Goal: Complete application form: Complete application form

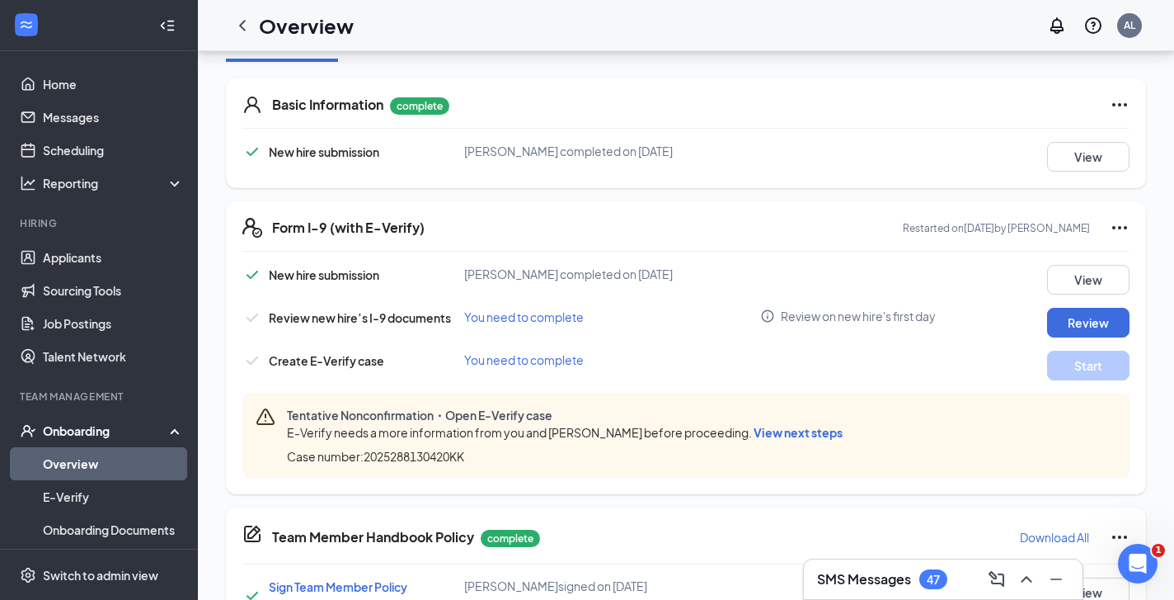
scroll to position [241, 0]
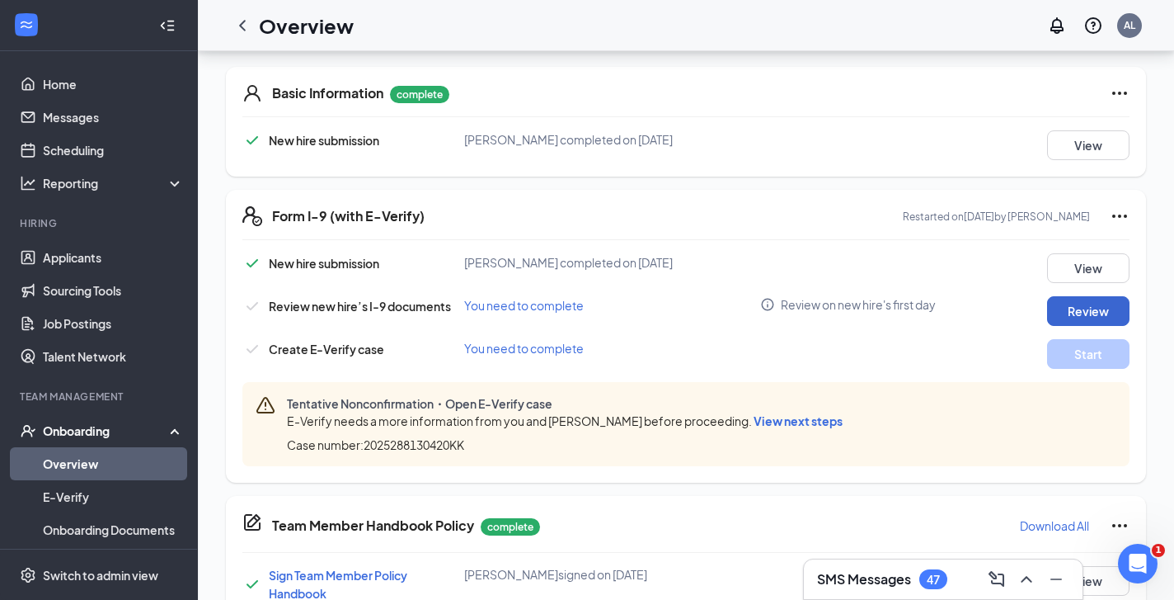
click at [1081, 313] on button "Review" at bounding box center [1088, 311] width 82 height 30
type input "[DATE]"
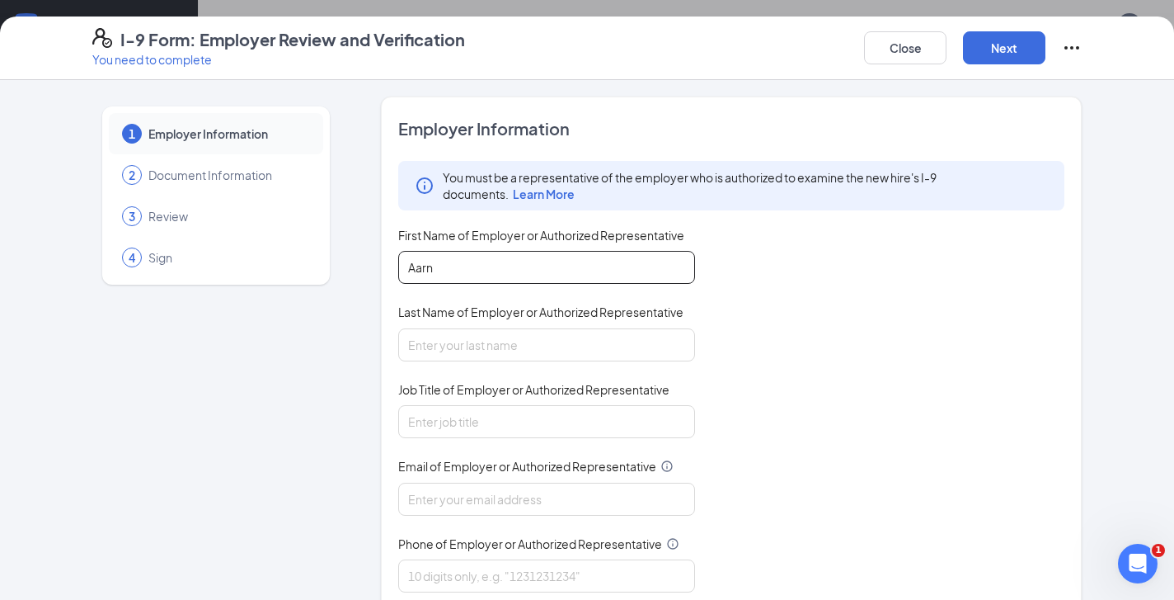
click at [489, 261] on input "Aarn" at bounding box center [546, 267] width 297 height 33
type input "[PERSON_NAME]"
type input "Leone"
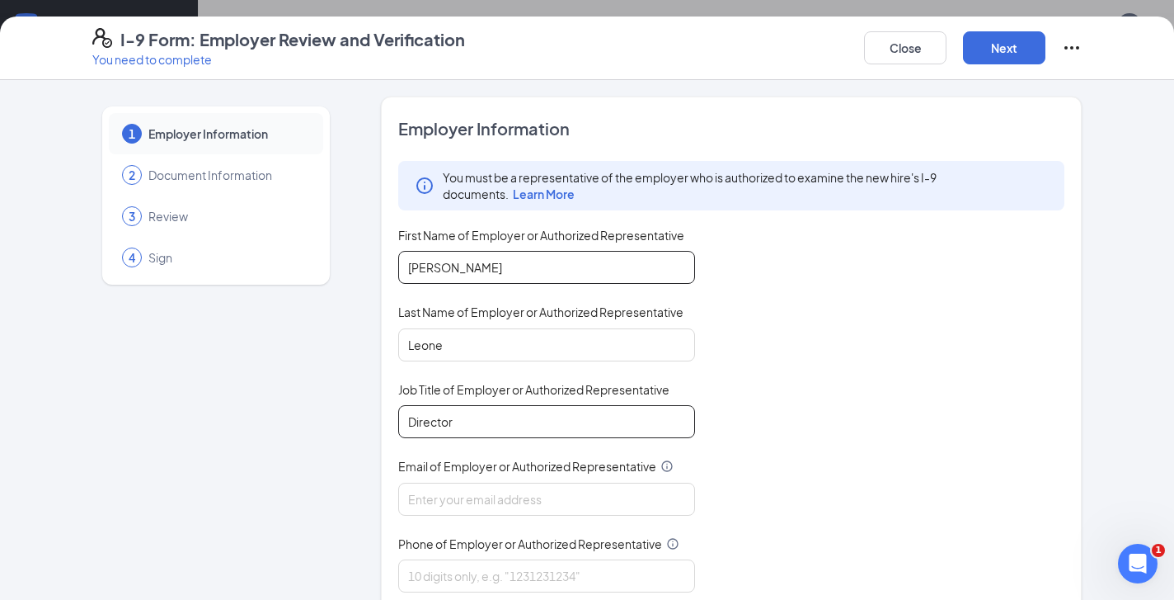
type input "Director"
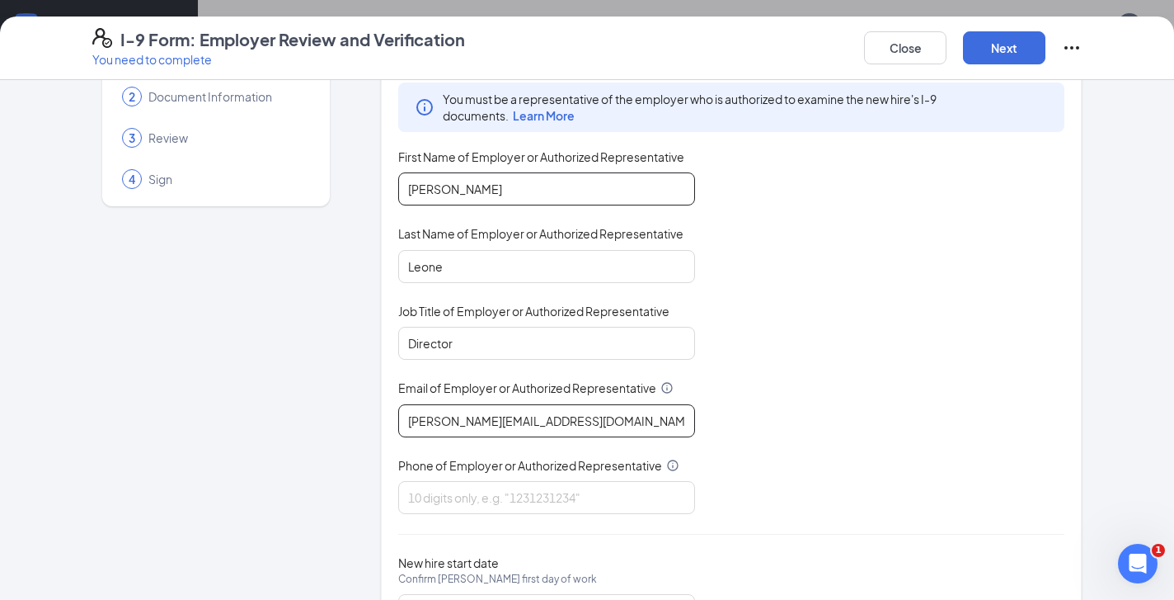
scroll to position [83, 0]
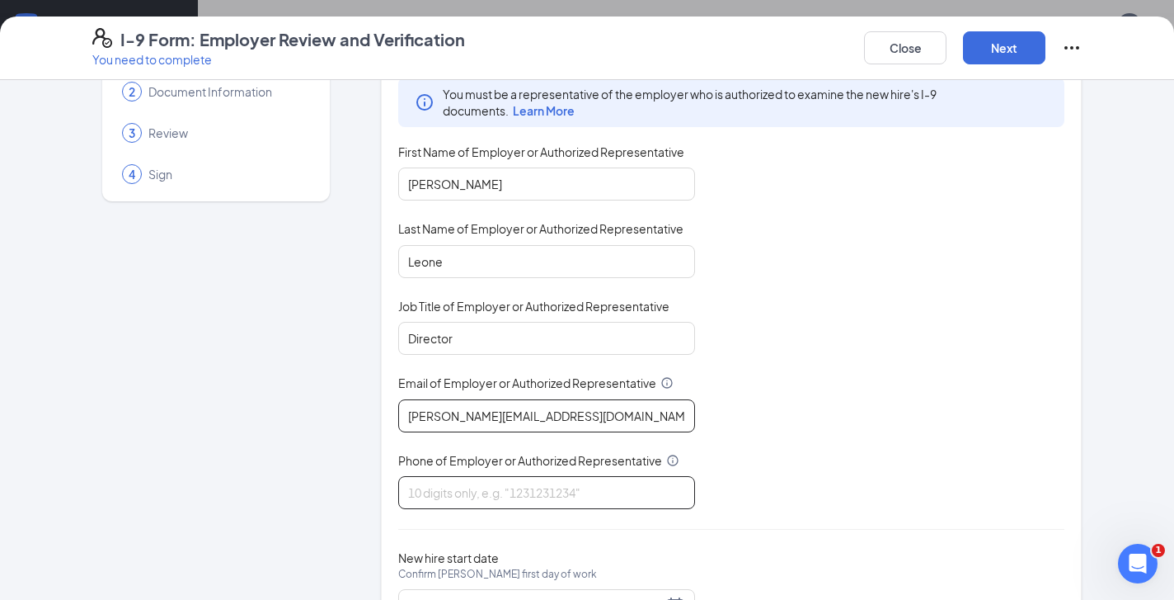
type input "[PERSON_NAME][EMAIL_ADDRESS][DOMAIN_NAME]"
type input "7"
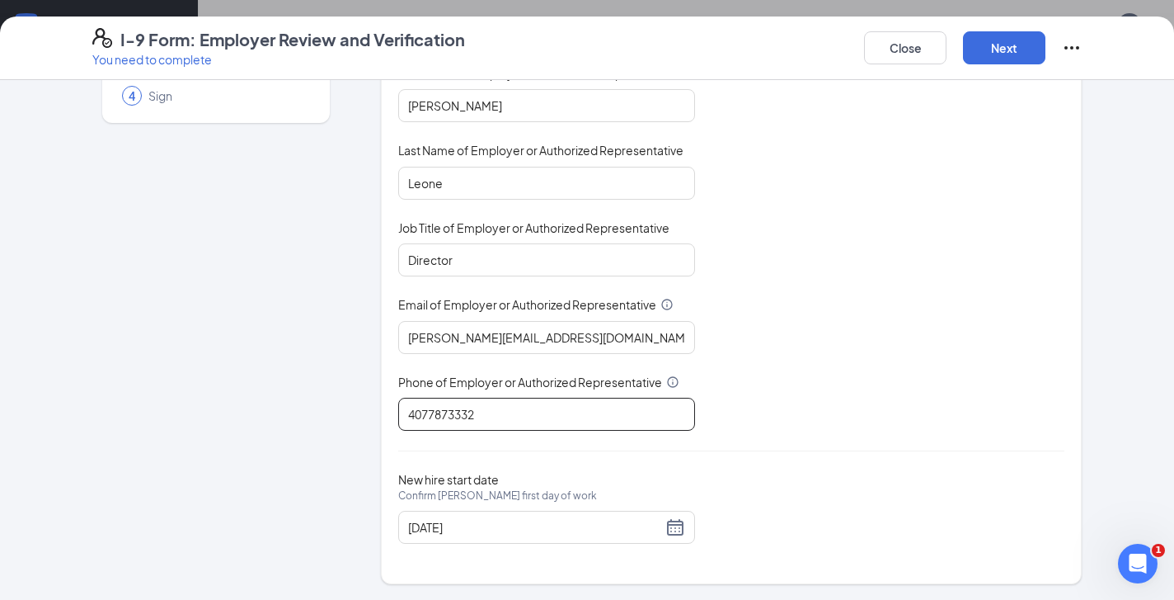
scroll to position [161, 0]
type input "4077873332"
click at [1011, 41] on button "Next" at bounding box center [1004, 47] width 82 height 33
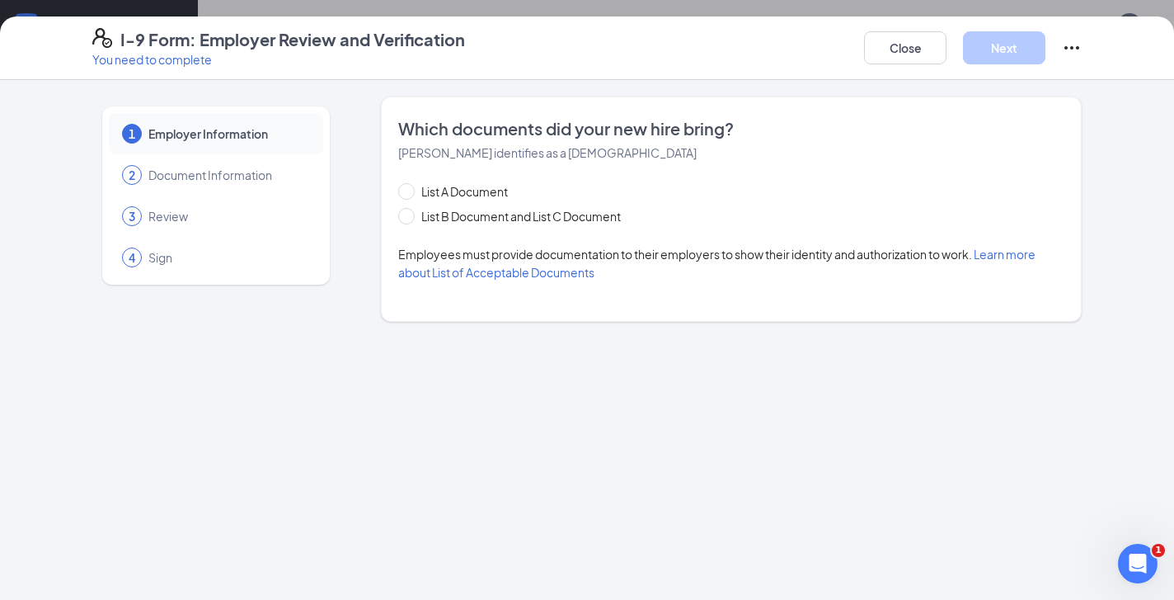
scroll to position [0, 0]
click at [402, 209] on input "List B Document and List C Document" at bounding box center [404, 214] width 12 height 12
radio input "true"
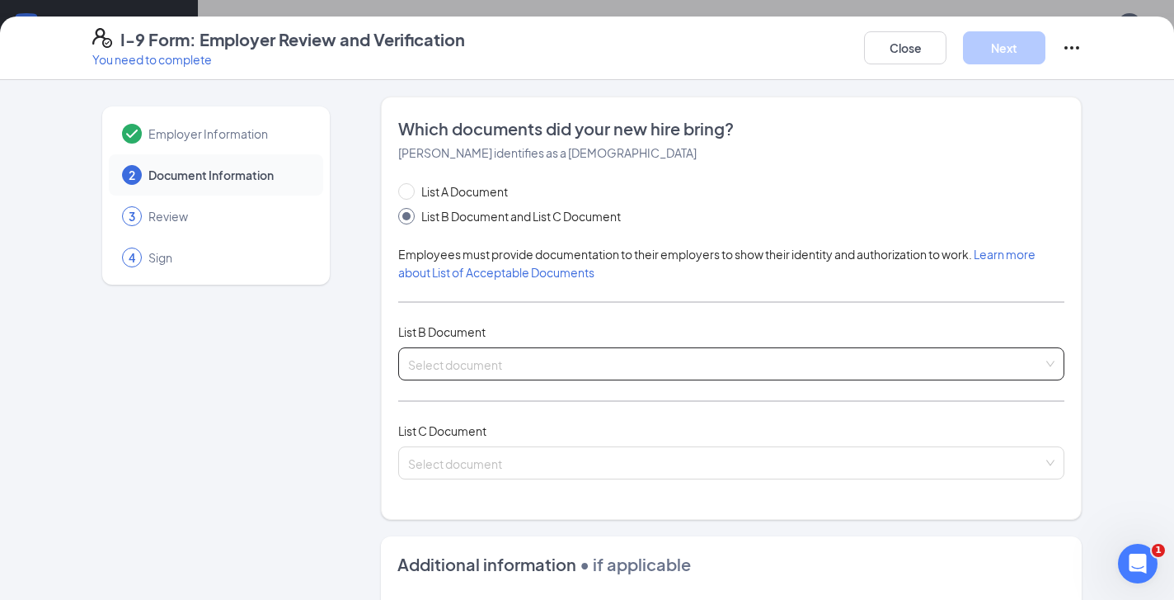
click at [477, 368] on input "search" at bounding box center [725, 360] width 635 height 25
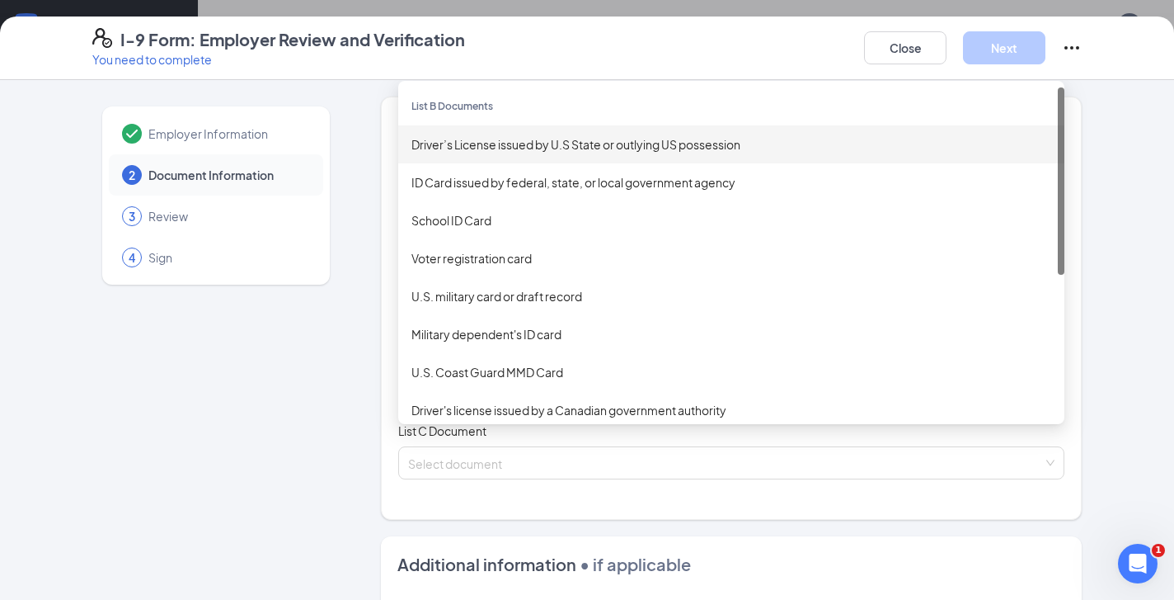
click at [523, 148] on div "Driver’s License issued by U.S State or outlying US possession" at bounding box center [732, 144] width 640 height 18
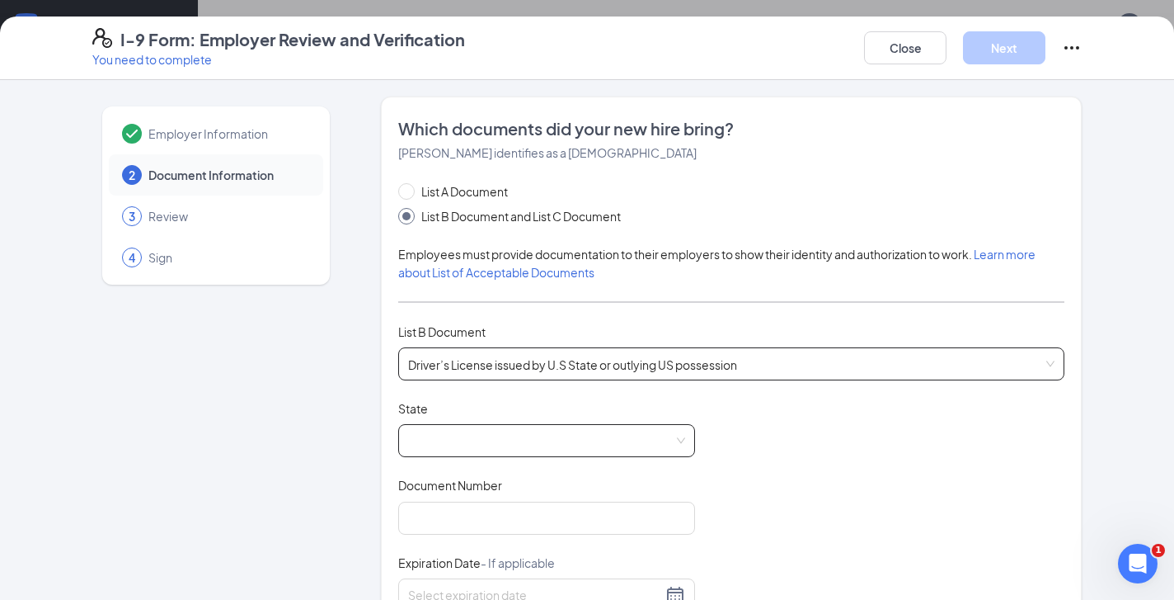
click at [463, 437] on span at bounding box center [546, 440] width 277 height 31
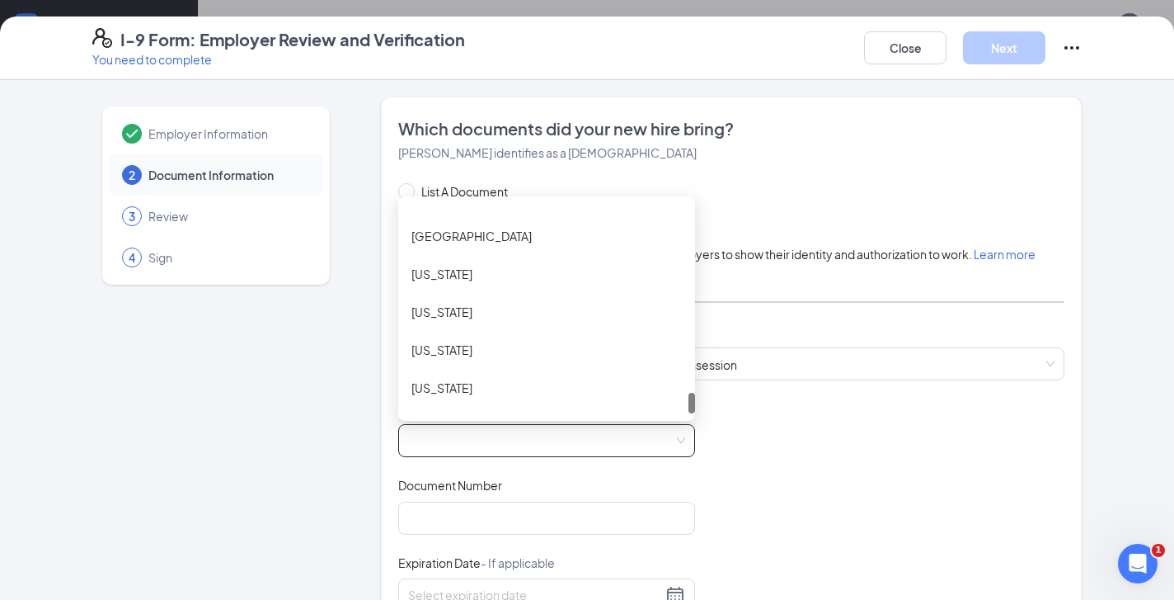
scroll to position [1913, 0]
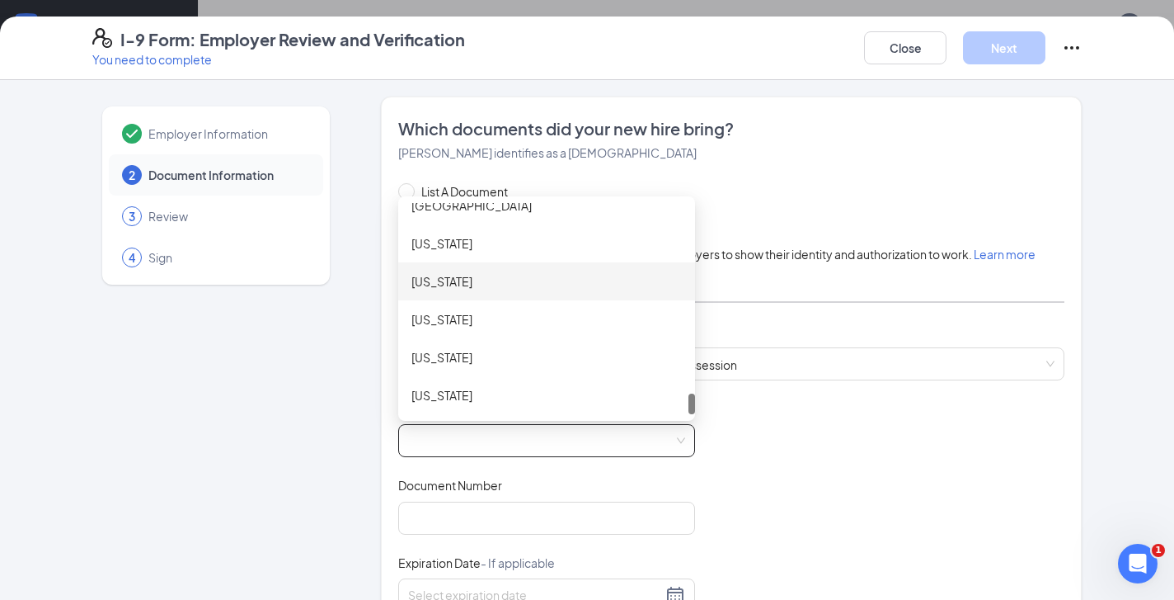
click at [473, 278] on div "[US_STATE]" at bounding box center [547, 281] width 270 height 18
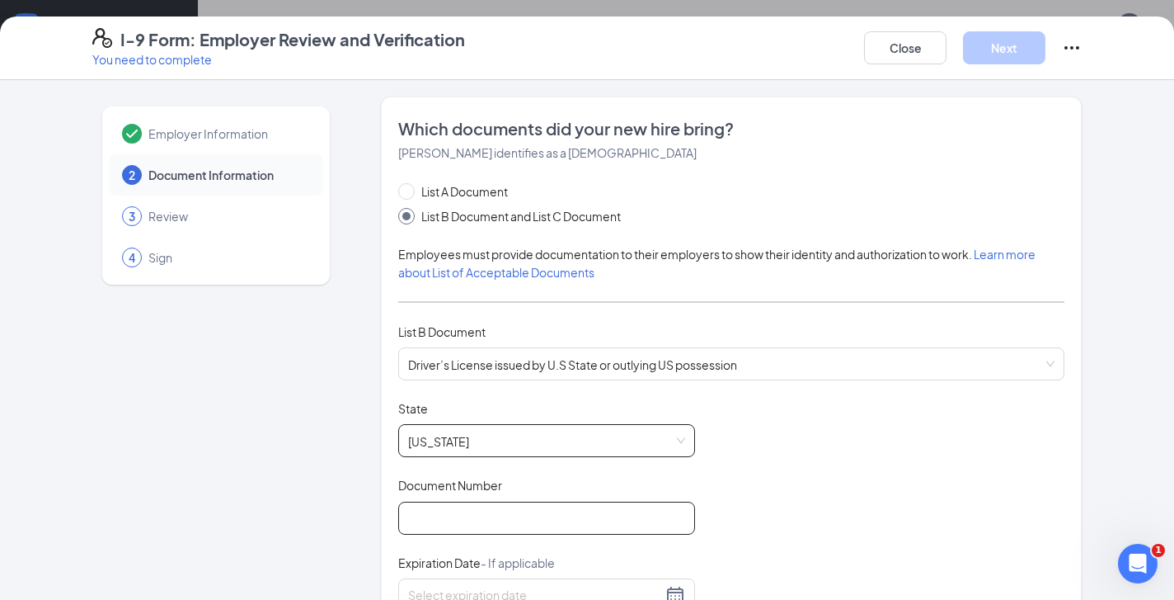
click at [477, 521] on input "Document Number" at bounding box center [546, 517] width 297 height 33
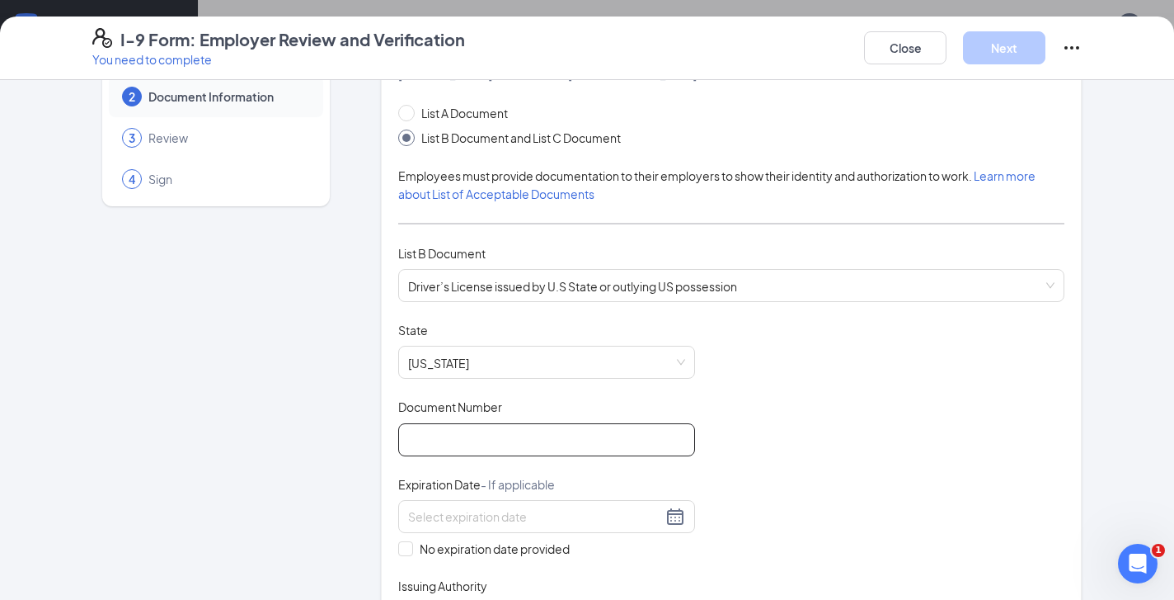
scroll to position [80, 0]
paste input "WDLB9P2BG13B"
type input "WDLB9P2BG13B"
click at [449, 511] on input at bounding box center [535, 515] width 254 height 18
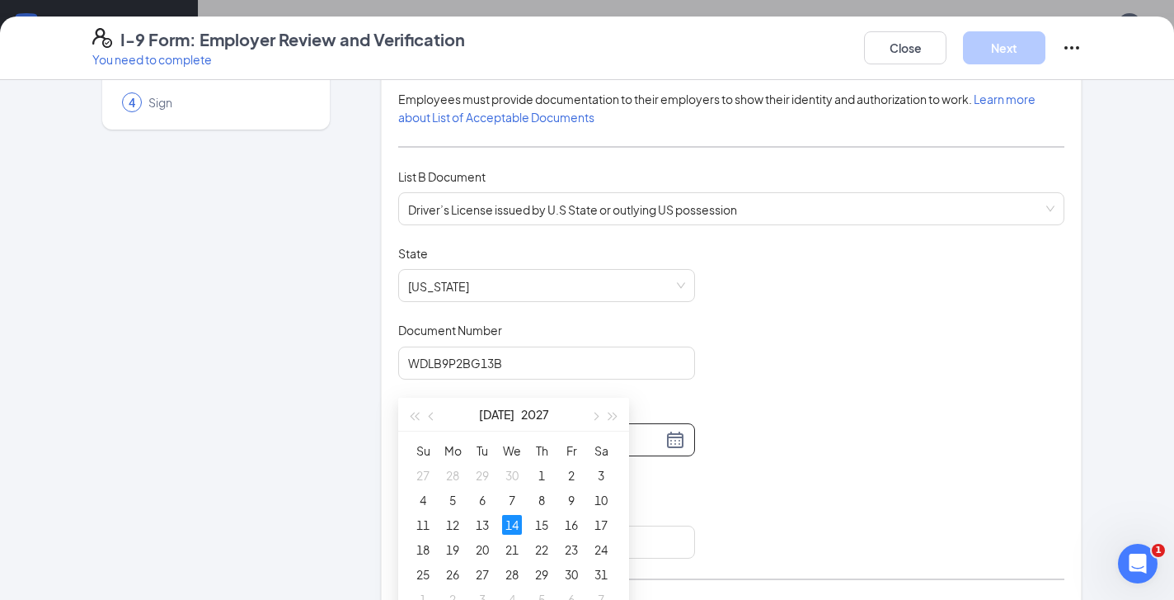
scroll to position [382, 0]
type input "[DATE]"
click at [517, 521] on div "14" at bounding box center [512, 519] width 20 height 20
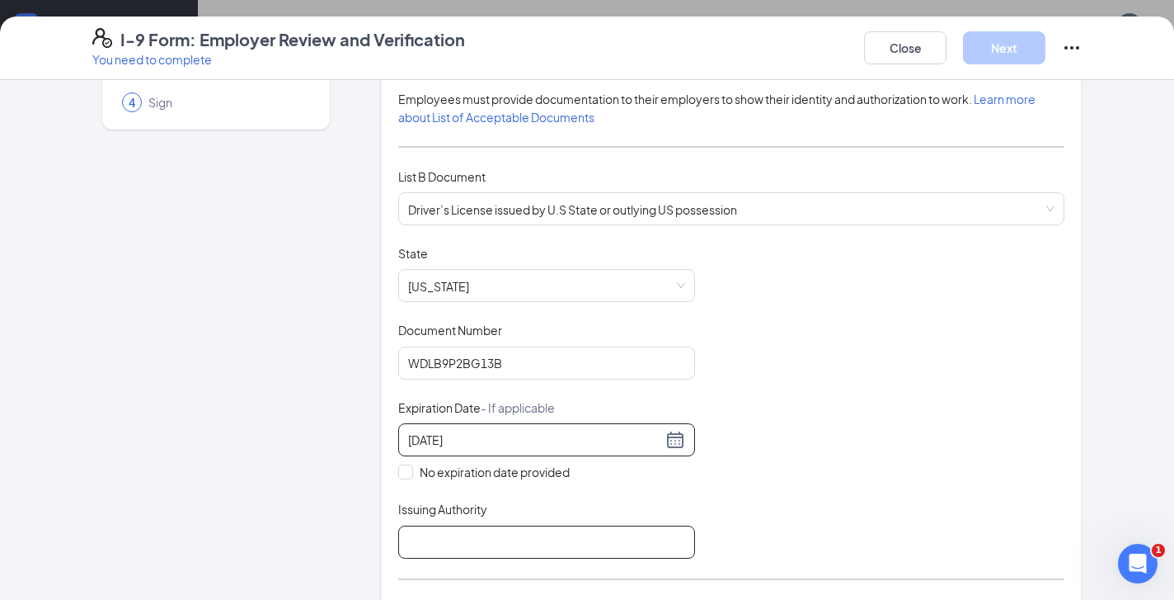
click at [447, 545] on input "Issuing Authority" at bounding box center [546, 541] width 297 height 33
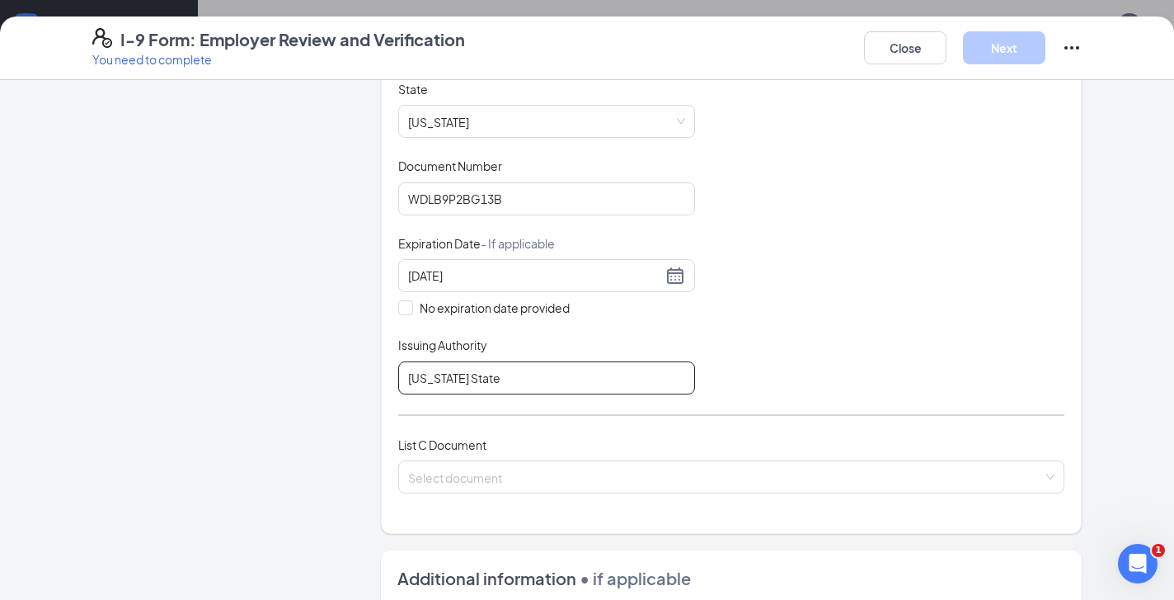
scroll to position [324, 0]
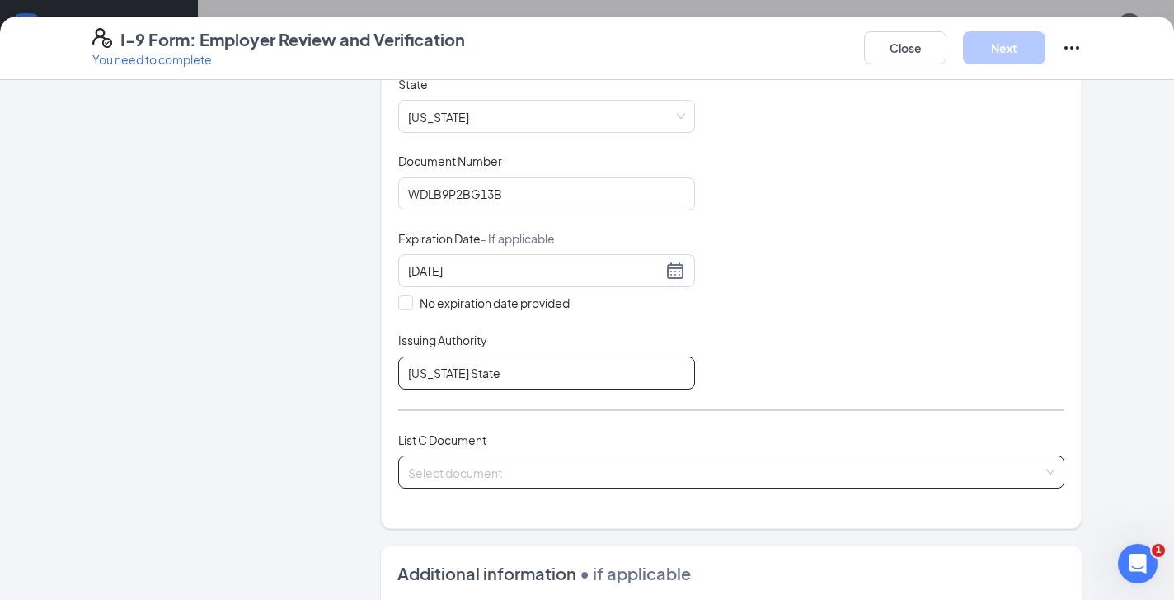
type input "[US_STATE] State"
click at [468, 476] on input "search" at bounding box center [725, 468] width 635 height 25
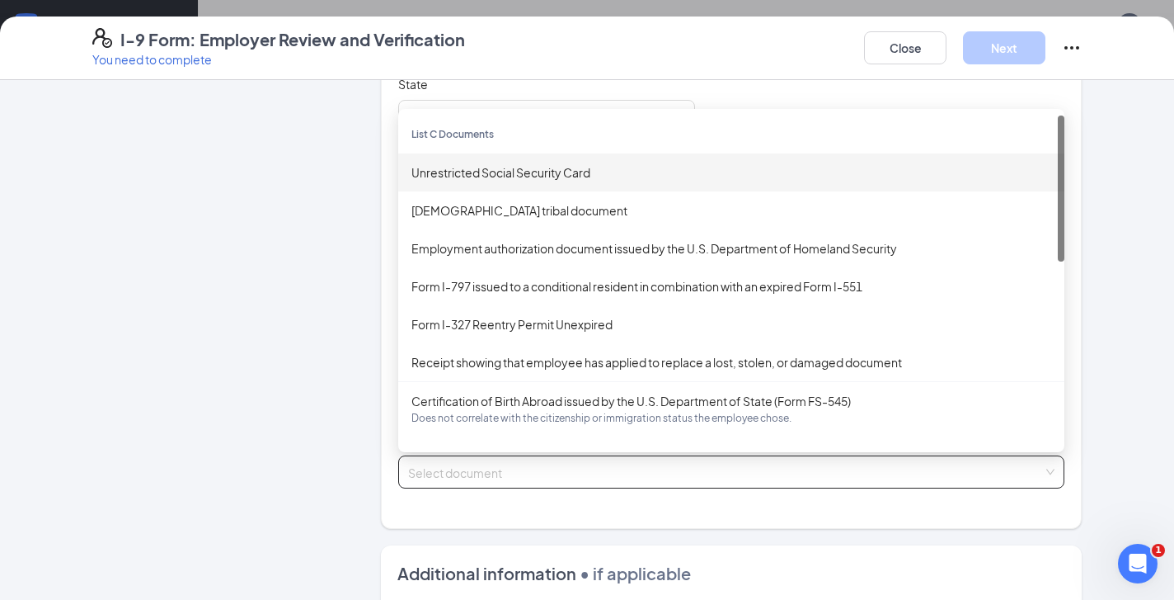
click at [529, 176] on div "Unrestricted Social Security Card" at bounding box center [732, 172] width 640 height 18
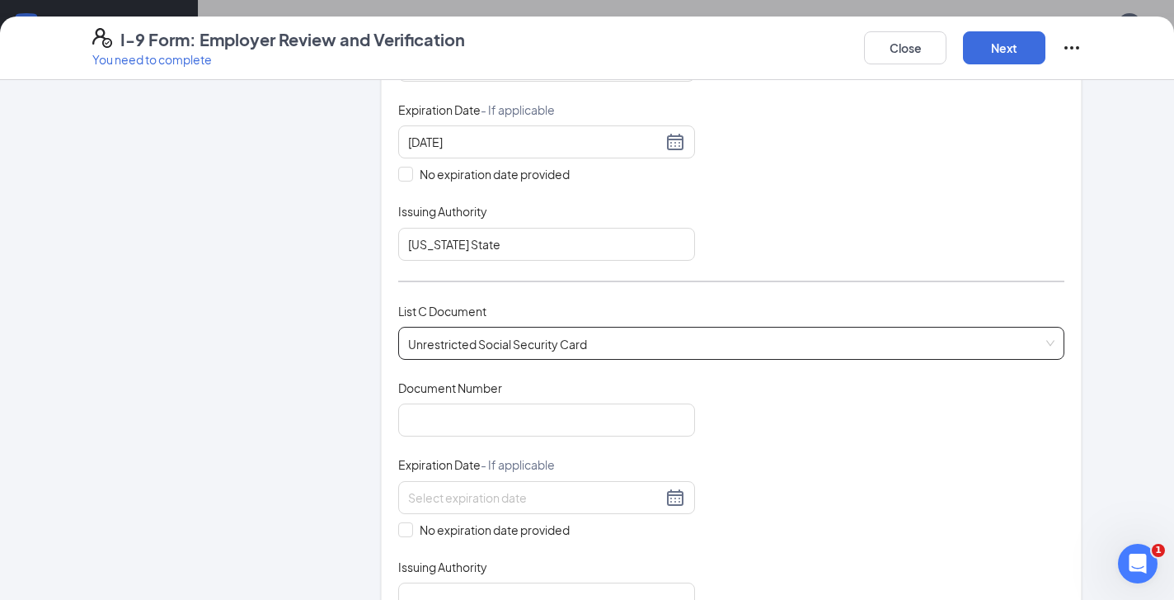
scroll to position [459, 0]
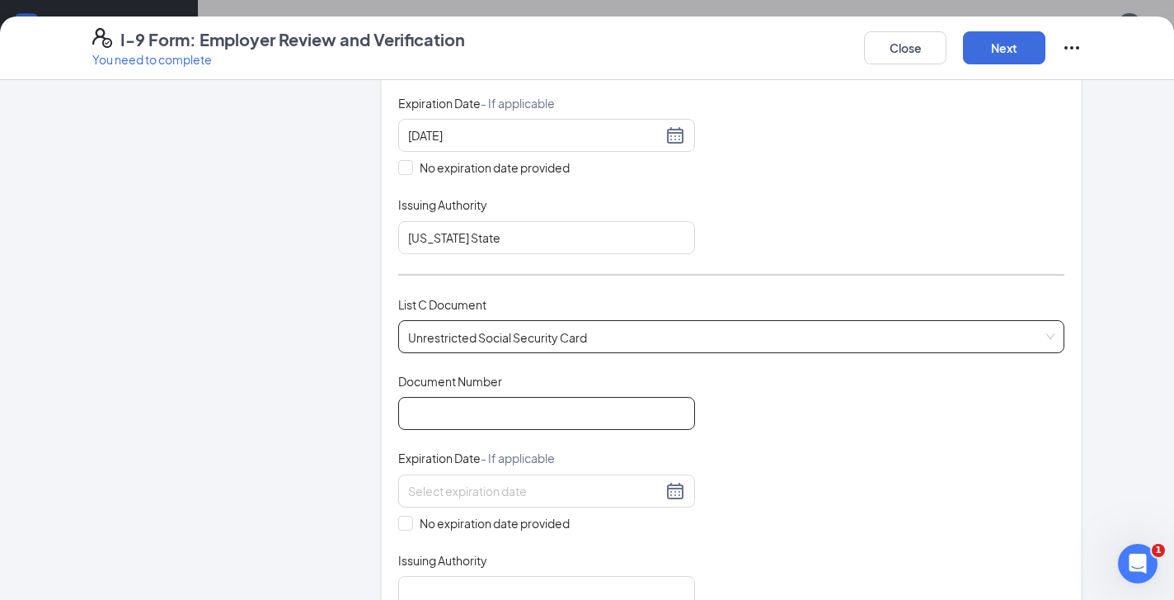
click at [466, 406] on input "Document Number" at bounding box center [546, 413] width 297 height 33
paste input "070-33-0989"
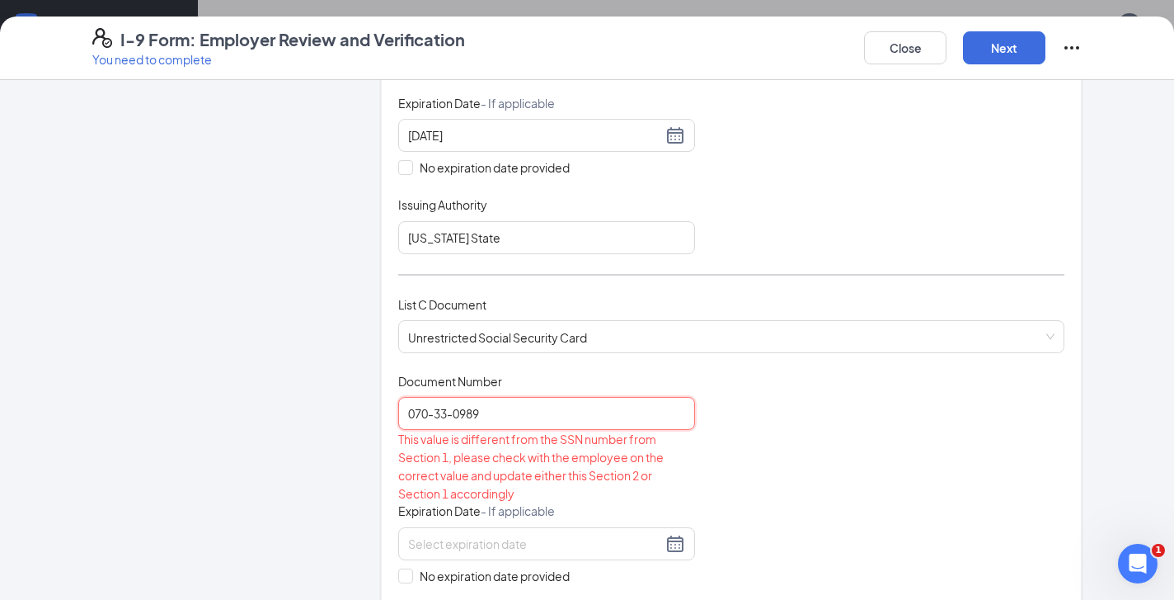
click at [437, 412] on input "070-33-0989" at bounding box center [546, 413] width 297 height 33
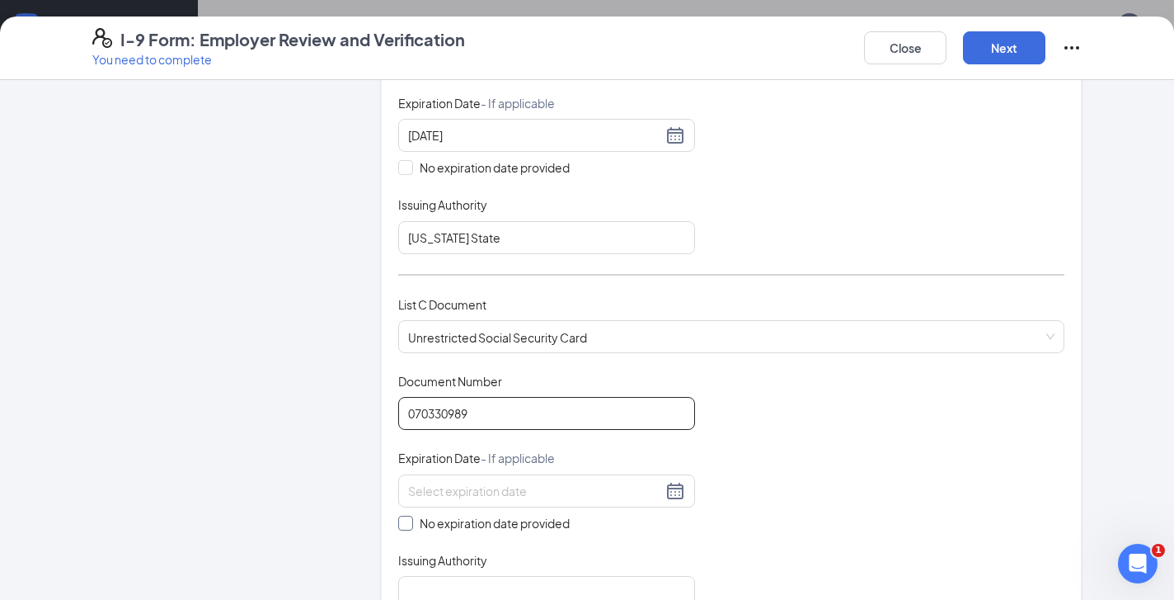
type input "070330989"
click at [411, 518] on span at bounding box center [405, 522] width 15 height 15
click at [410, 518] on input "No expiration date provided" at bounding box center [404, 521] width 12 height 12
checkbox input "true"
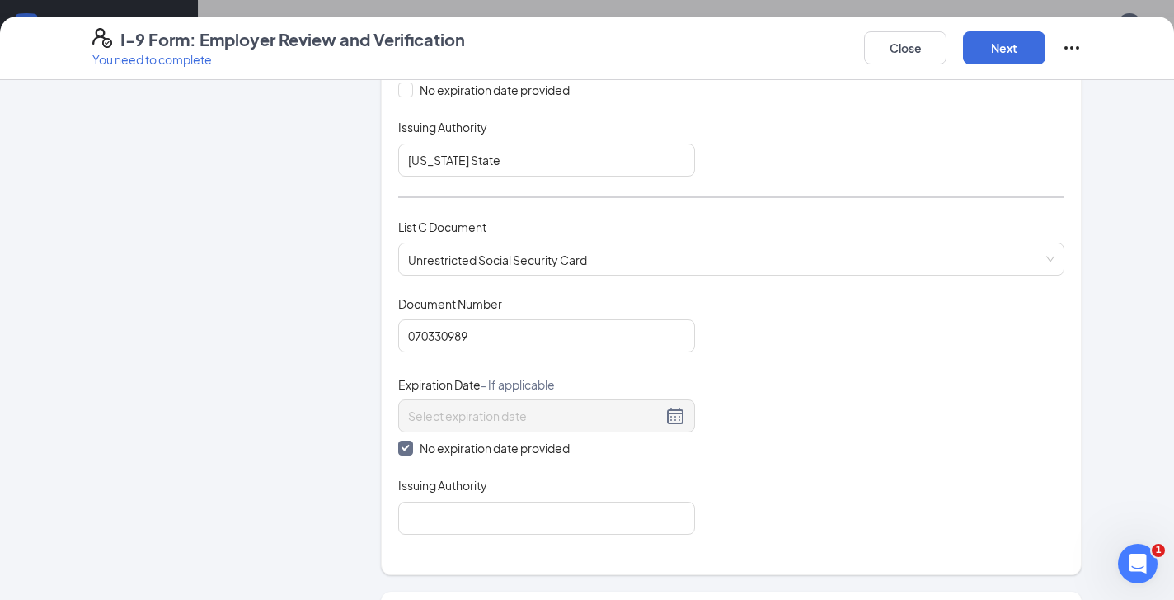
scroll to position [538, 0]
click at [430, 511] on input "Issuing Authority" at bounding box center [546, 516] width 297 height 33
type input "[GEOGRAPHIC_DATA]"
click at [1029, 36] on button "Next" at bounding box center [1004, 47] width 82 height 33
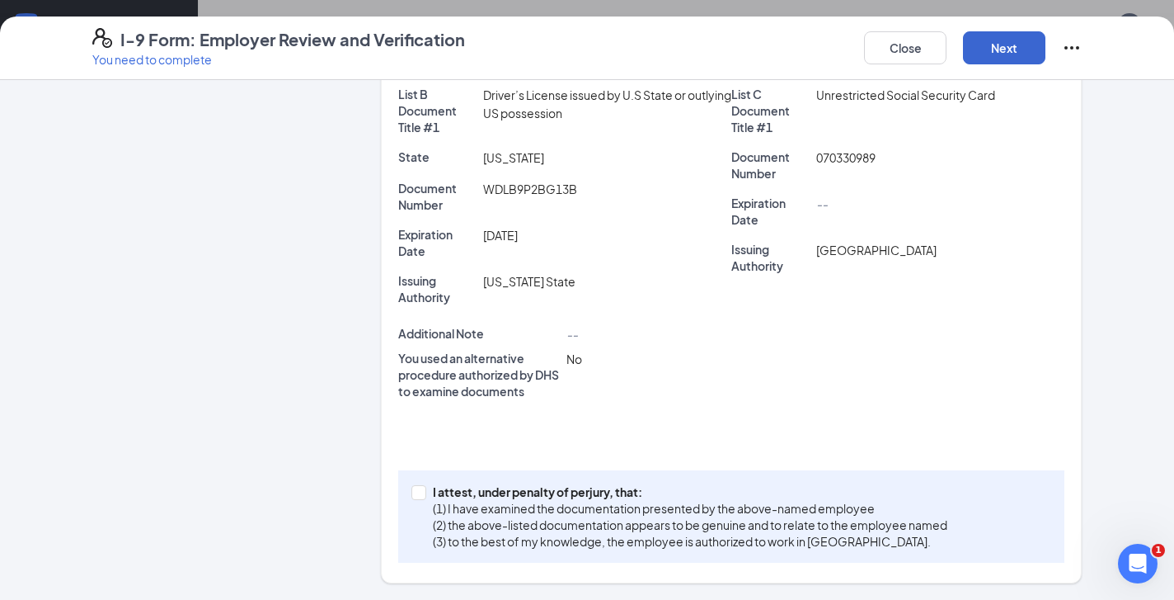
scroll to position [427, 0]
click at [421, 498] on span at bounding box center [419, 493] width 15 height 15
click at [421, 497] on input "I attest, under penalty of [PERSON_NAME], that: (1) I have examined the documen…" at bounding box center [418, 492] width 12 height 12
checkbox input "true"
click at [1014, 42] on button "Next" at bounding box center [1004, 47] width 82 height 33
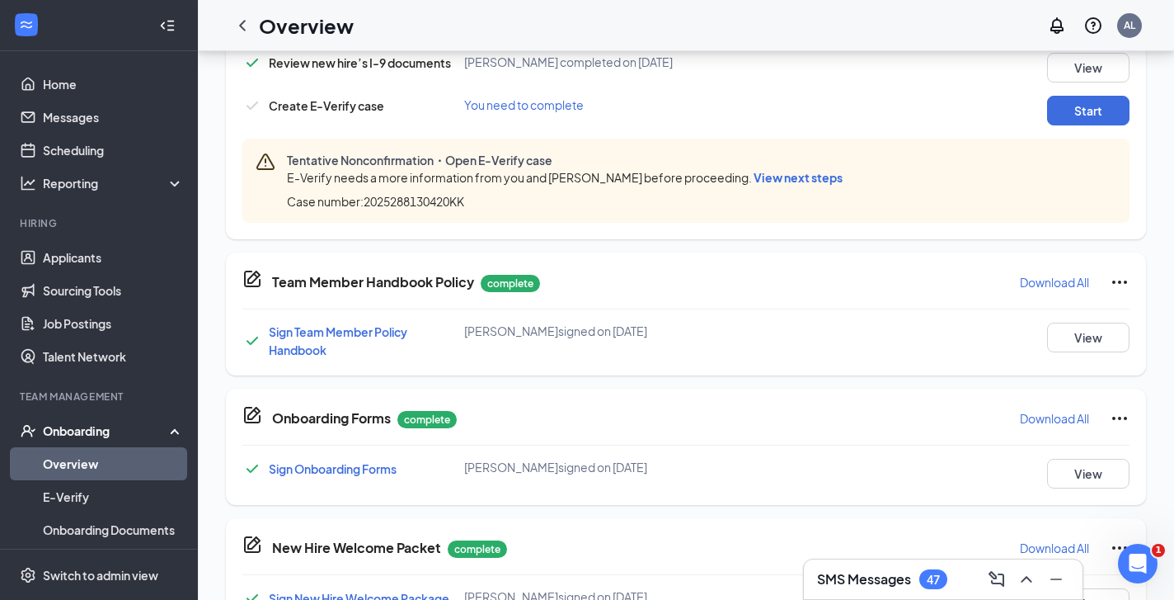
scroll to position [416, 0]
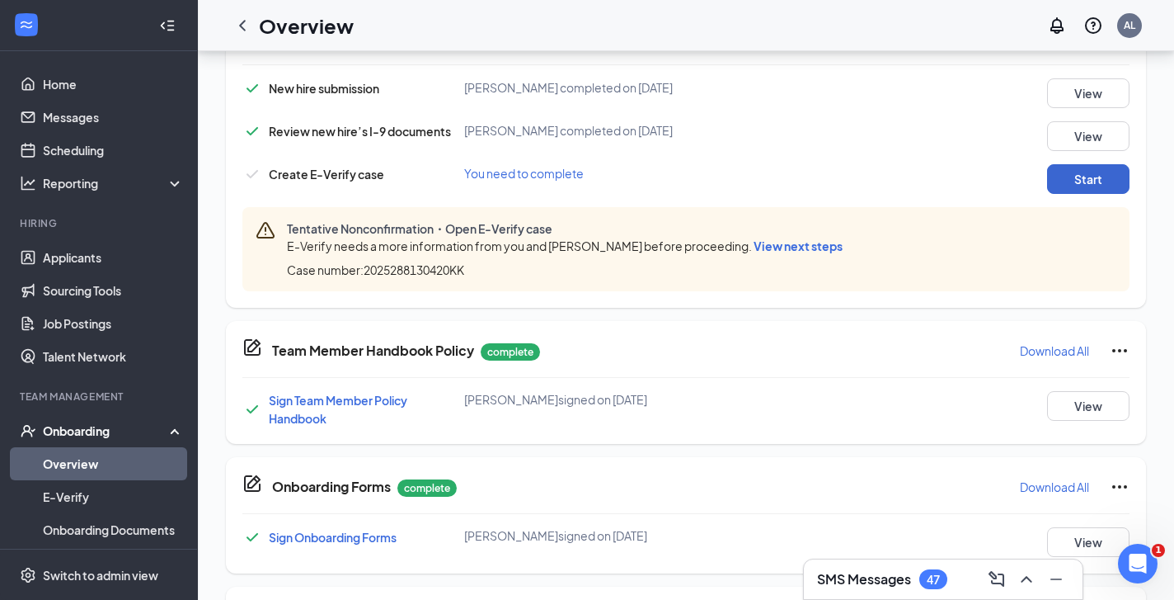
click at [1101, 174] on button "Start" at bounding box center [1088, 179] width 82 height 30
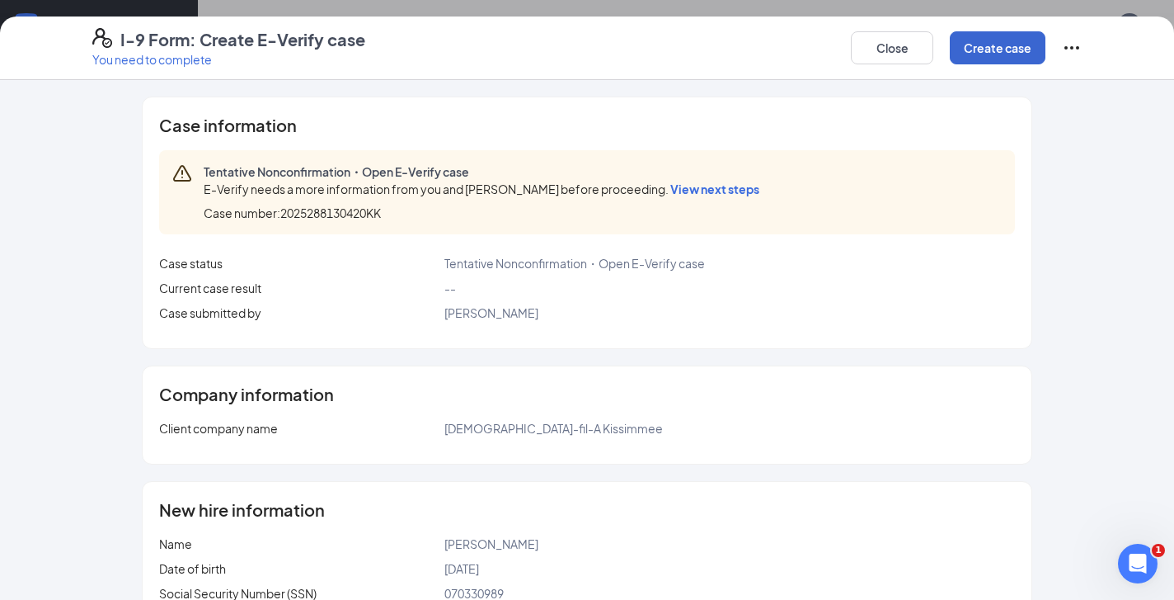
click at [995, 57] on button "Create case" at bounding box center [998, 47] width 96 height 33
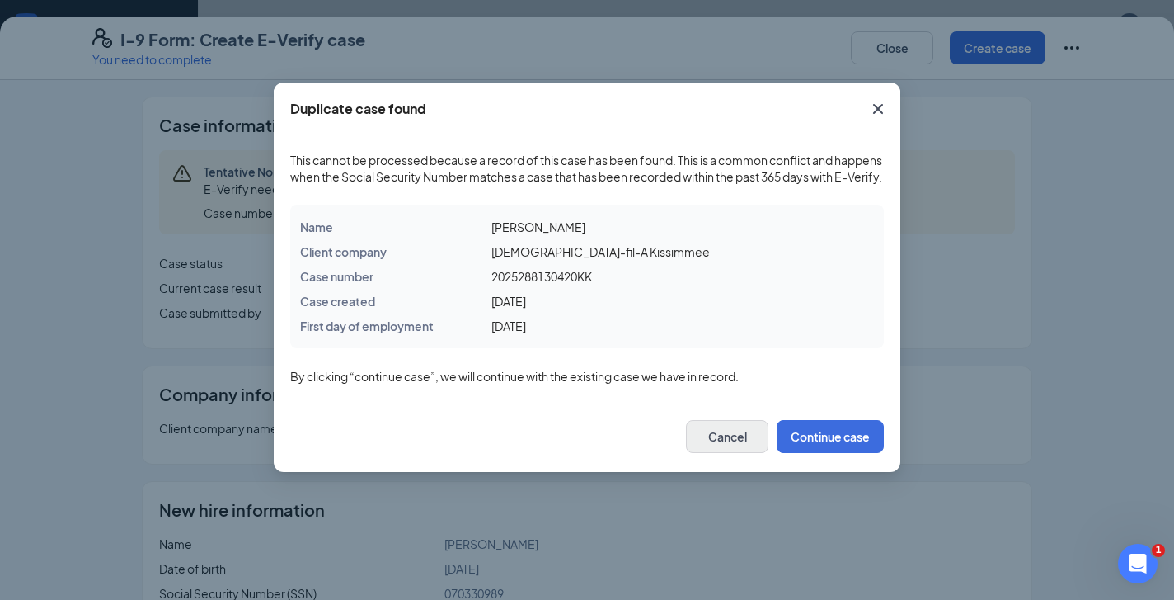
click at [736, 453] on button "Cancel" at bounding box center [727, 436] width 82 height 33
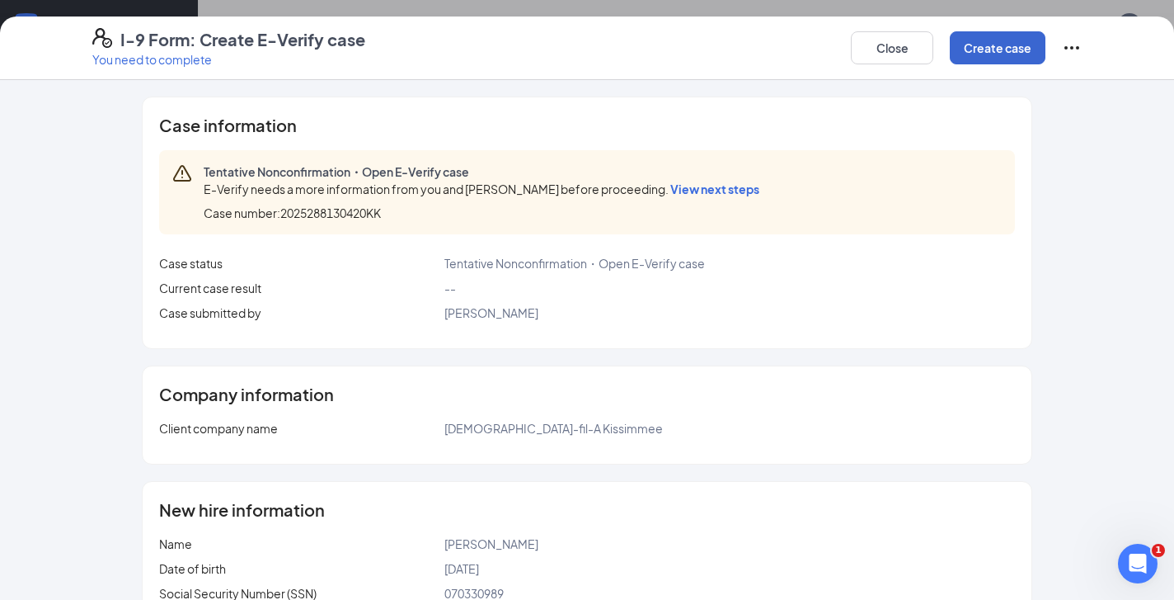
scroll to position [548, 0]
click at [995, 48] on button "Create case" at bounding box center [998, 47] width 96 height 33
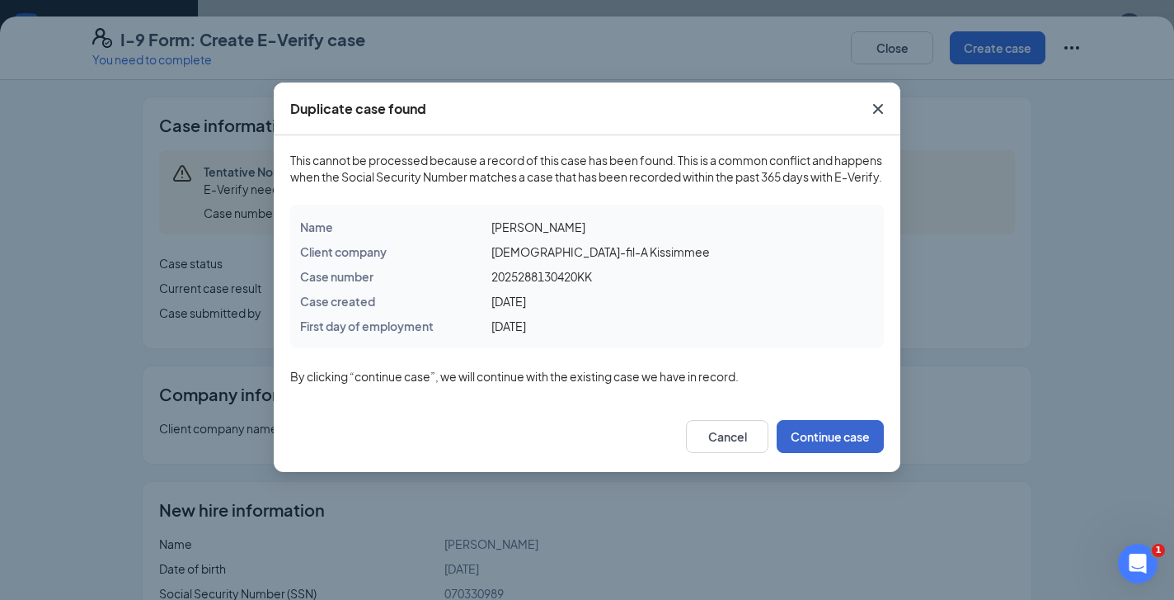
click at [816, 453] on button "Continue case" at bounding box center [830, 436] width 107 height 33
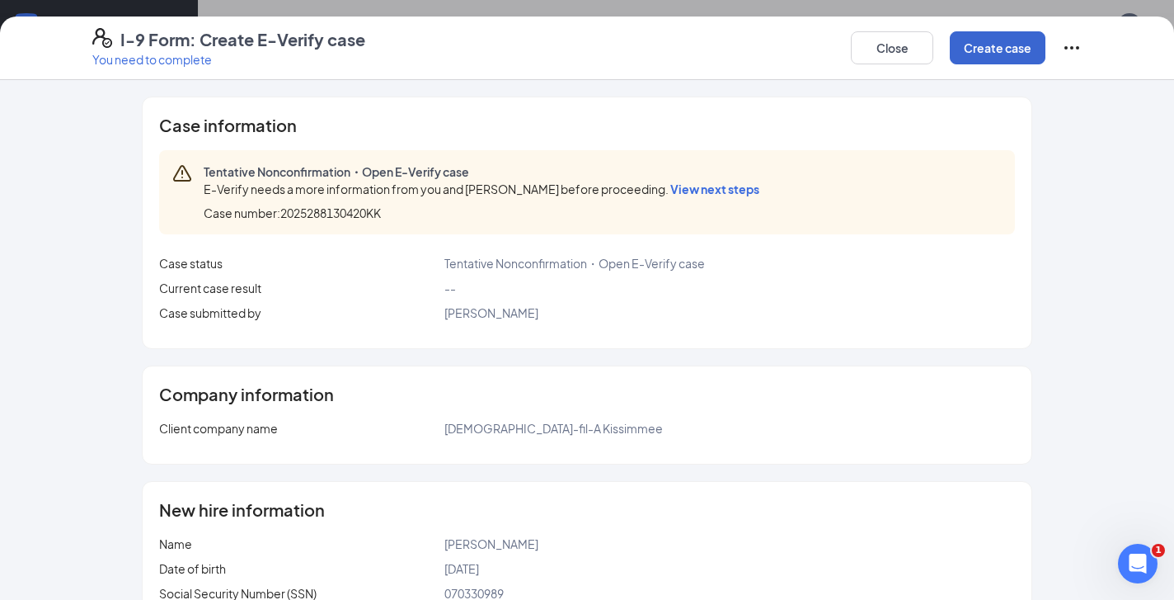
click at [986, 49] on button "Create case" at bounding box center [998, 47] width 96 height 33
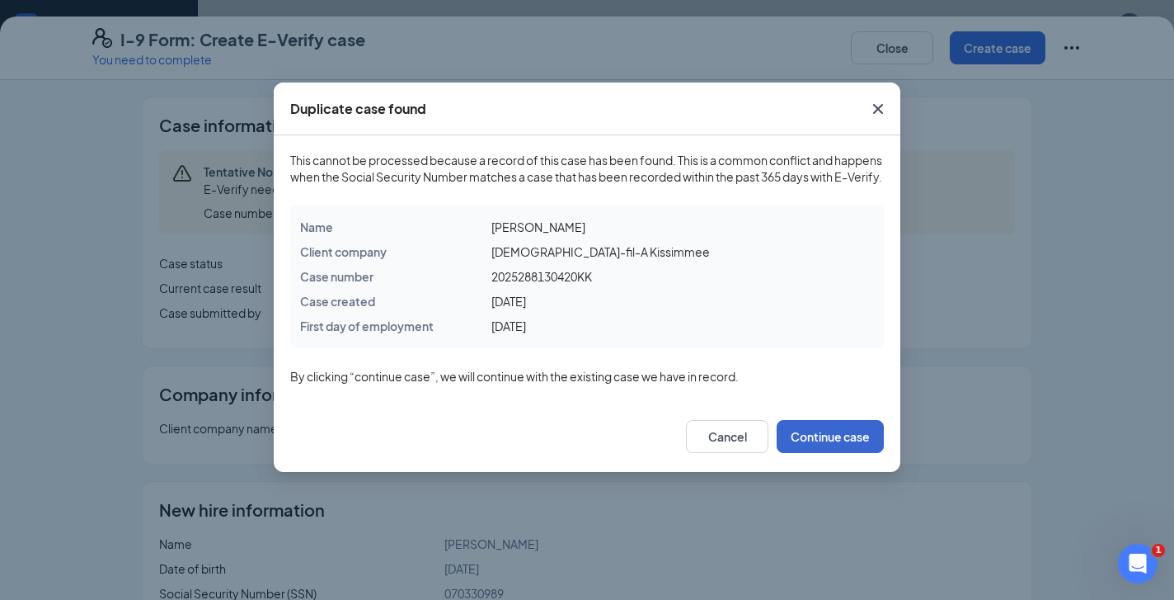
click at [821, 449] on button "Continue case" at bounding box center [830, 436] width 107 height 33
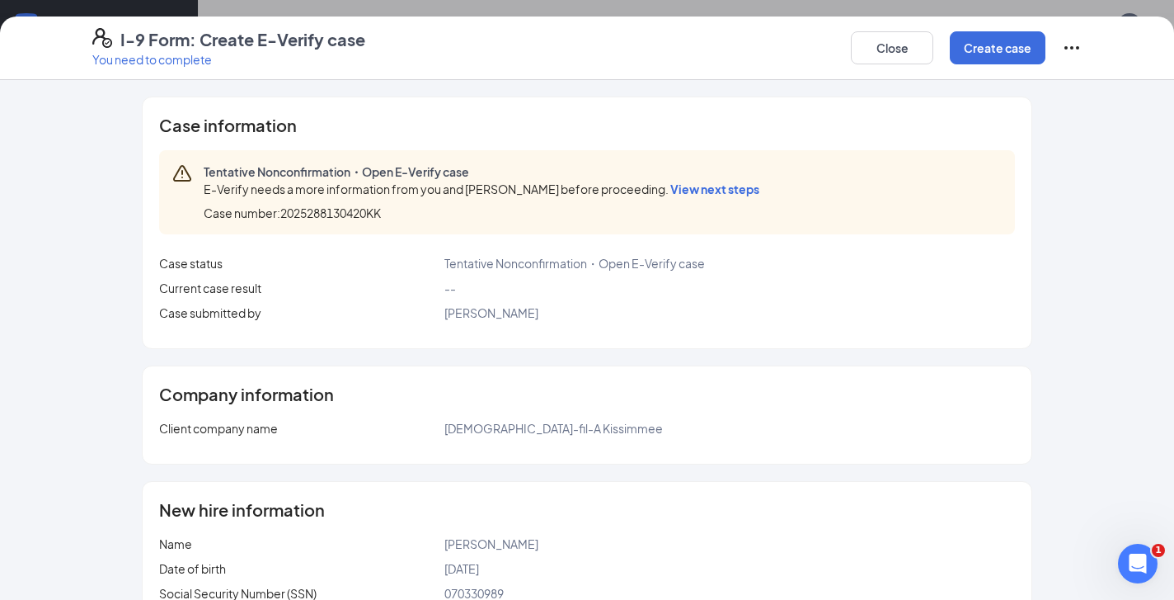
scroll to position [129, 0]
click at [993, 40] on button "Create case" at bounding box center [998, 47] width 96 height 33
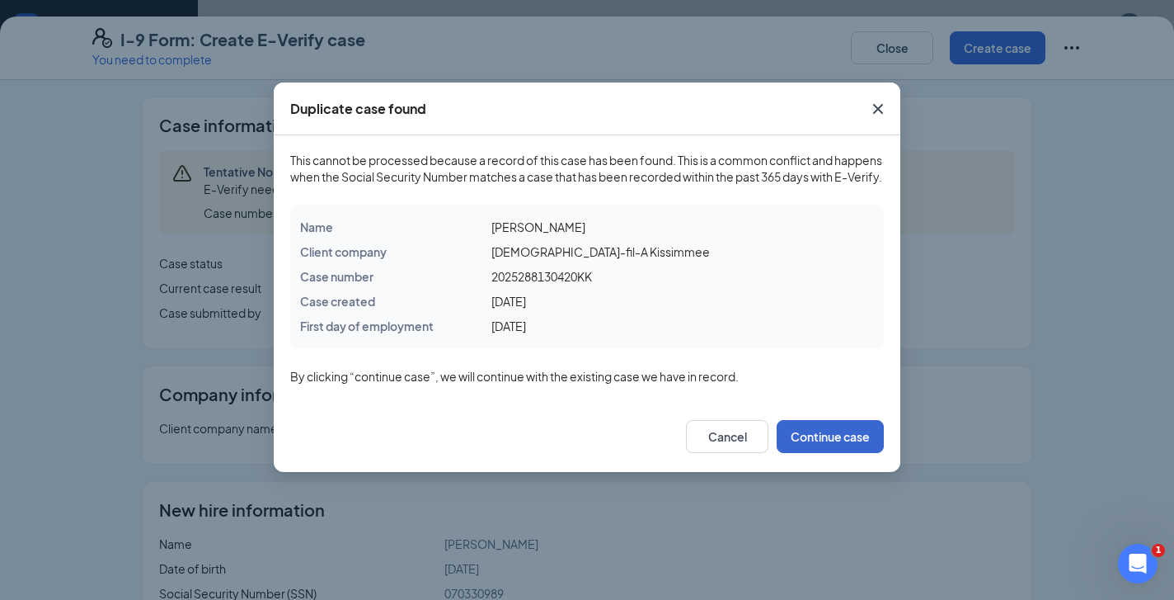
click at [824, 453] on button "Continue case" at bounding box center [830, 436] width 107 height 33
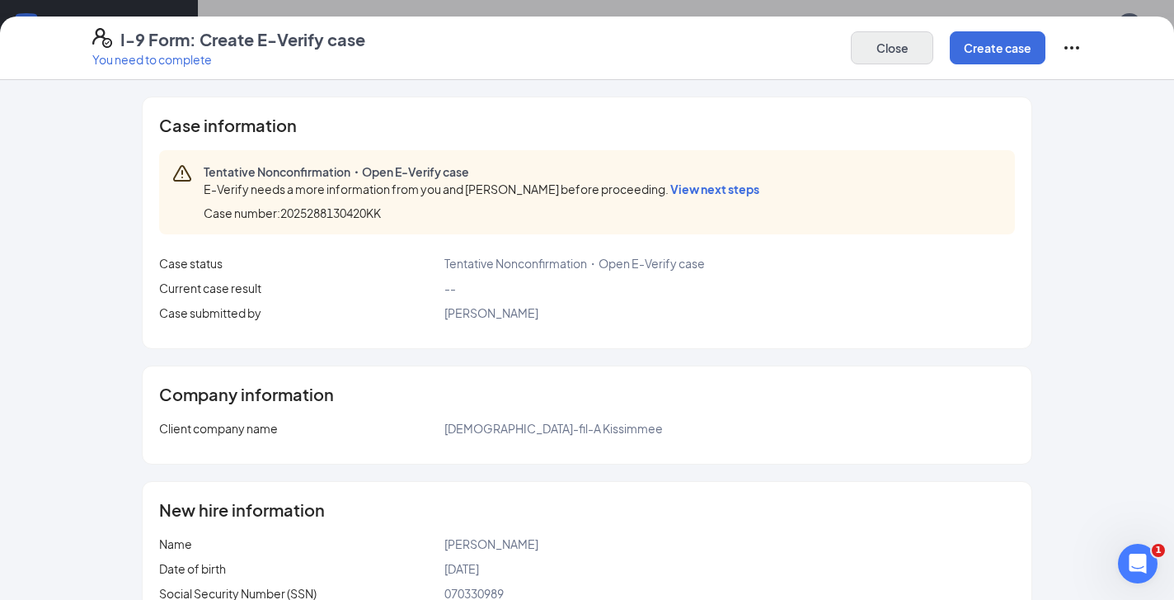
click at [891, 57] on button "Close" at bounding box center [892, 47] width 82 height 33
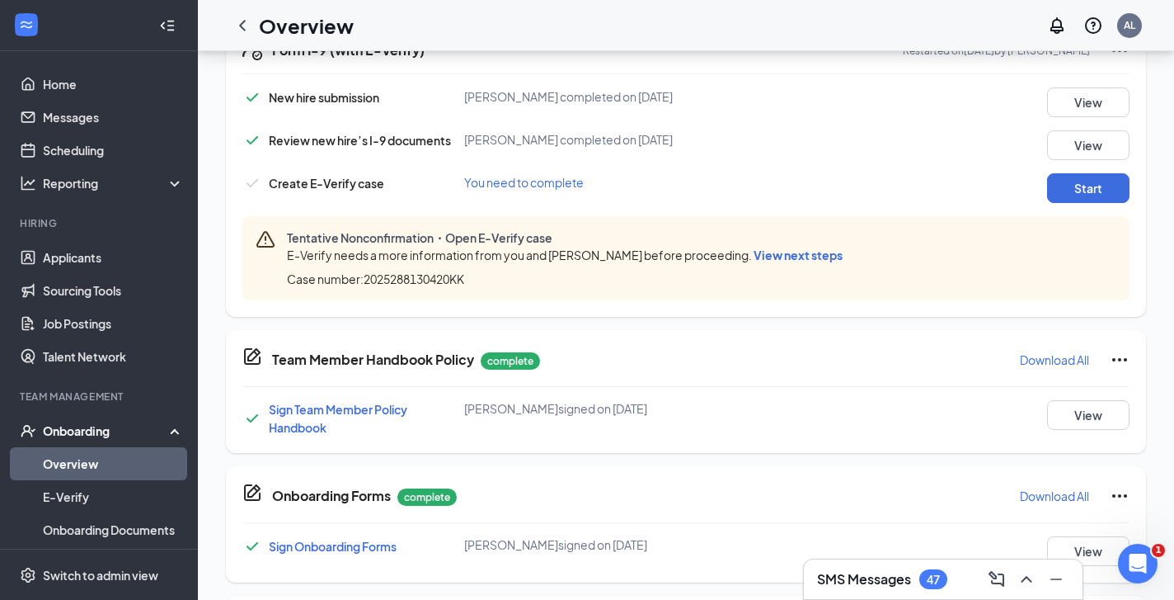
scroll to position [397, 0]
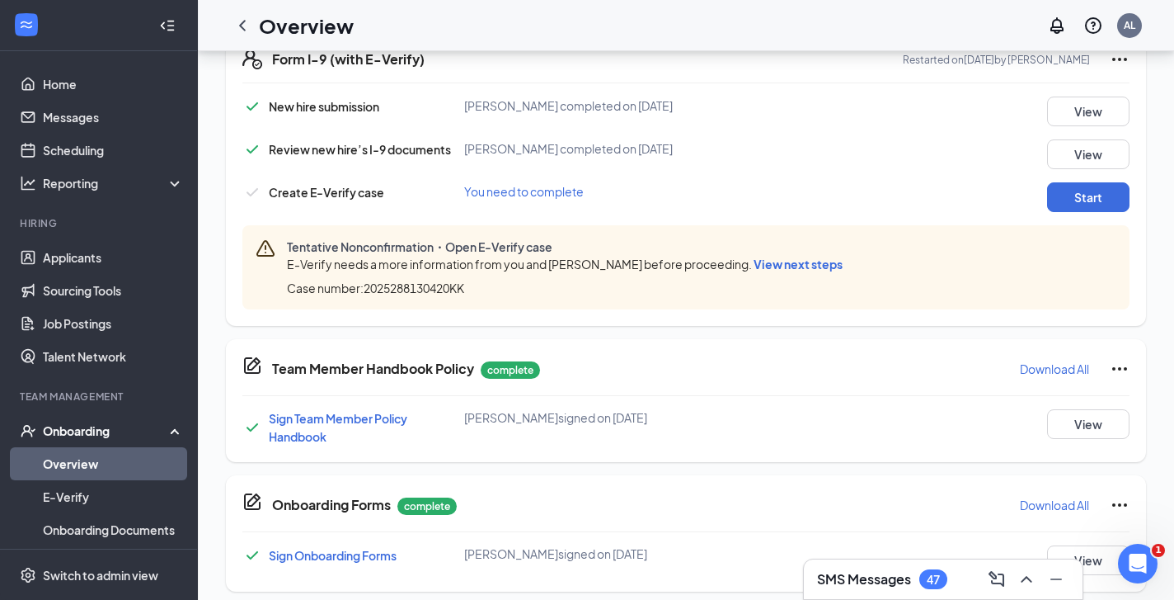
click at [843, 261] on span "View next steps" at bounding box center [798, 263] width 89 height 15
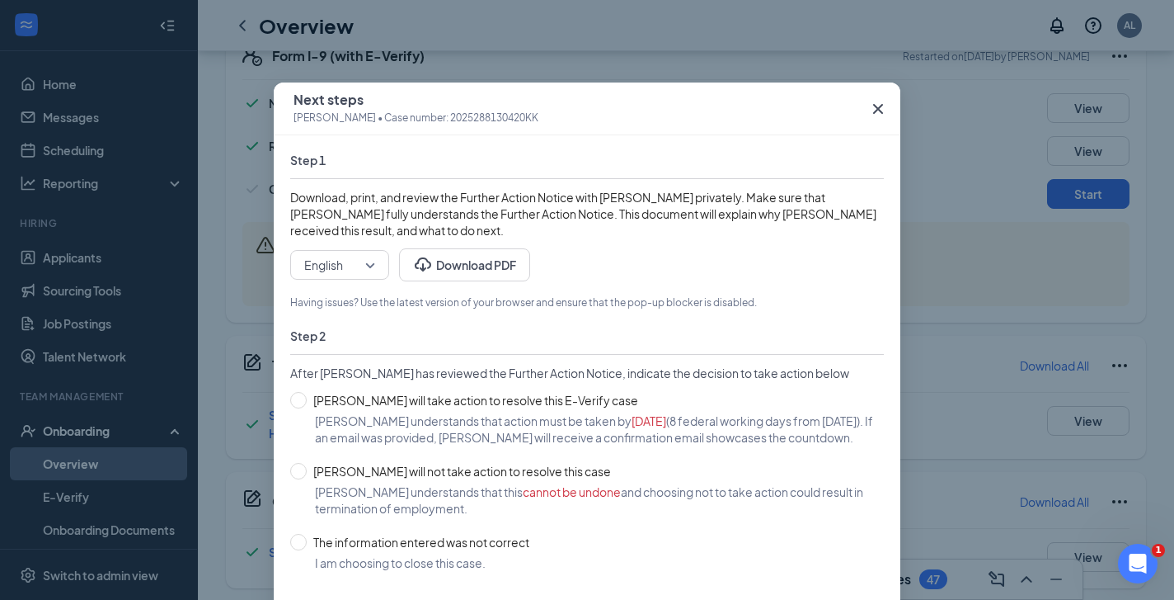
scroll to position [0, 0]
click at [875, 103] on icon "Cross" at bounding box center [878, 109] width 20 height 20
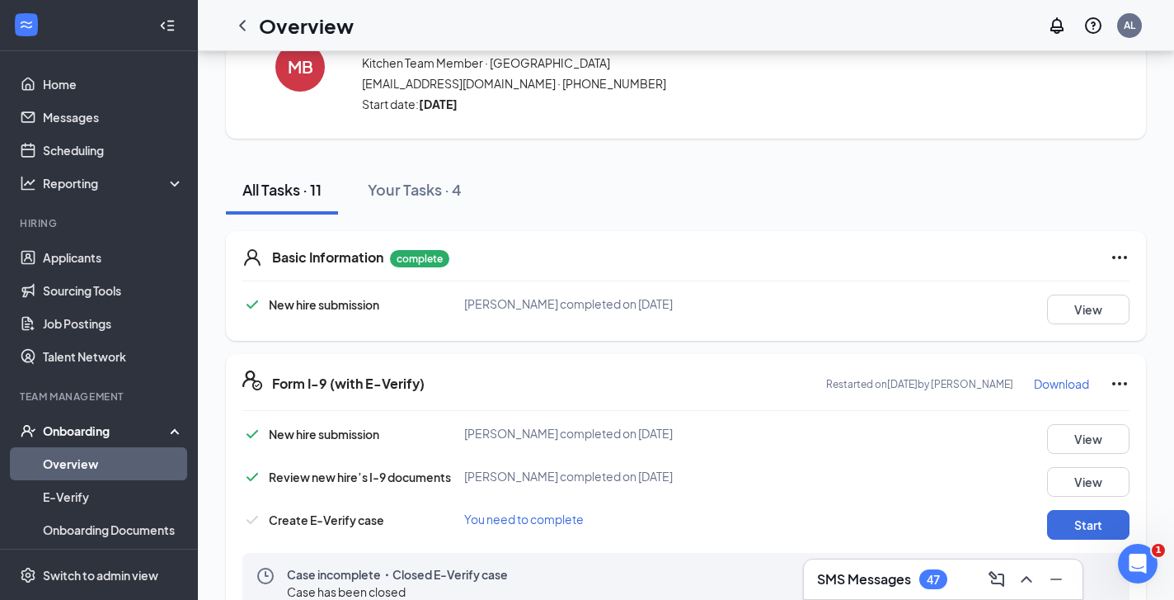
scroll to position [233, 0]
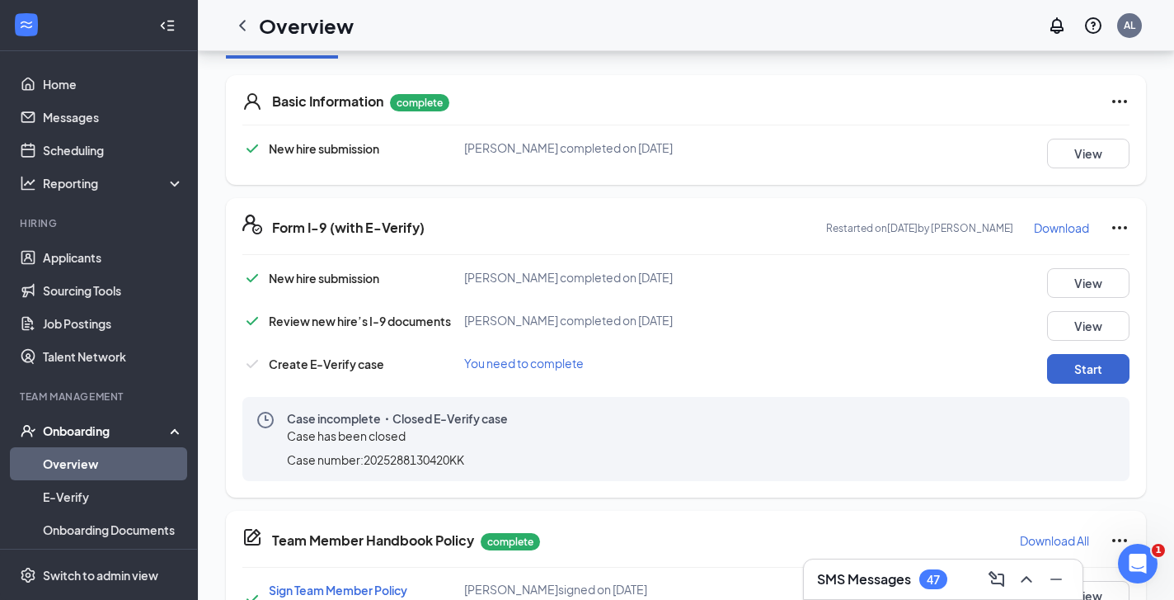
click at [1067, 369] on button "Start" at bounding box center [1088, 369] width 82 height 30
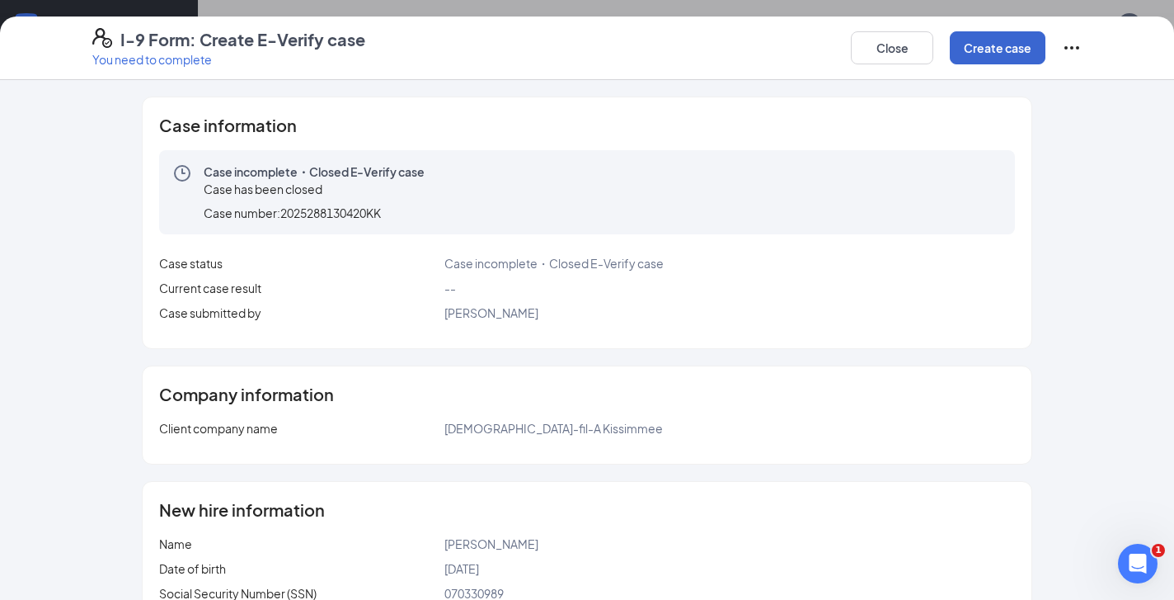
click at [992, 45] on button "Create case" at bounding box center [998, 47] width 96 height 33
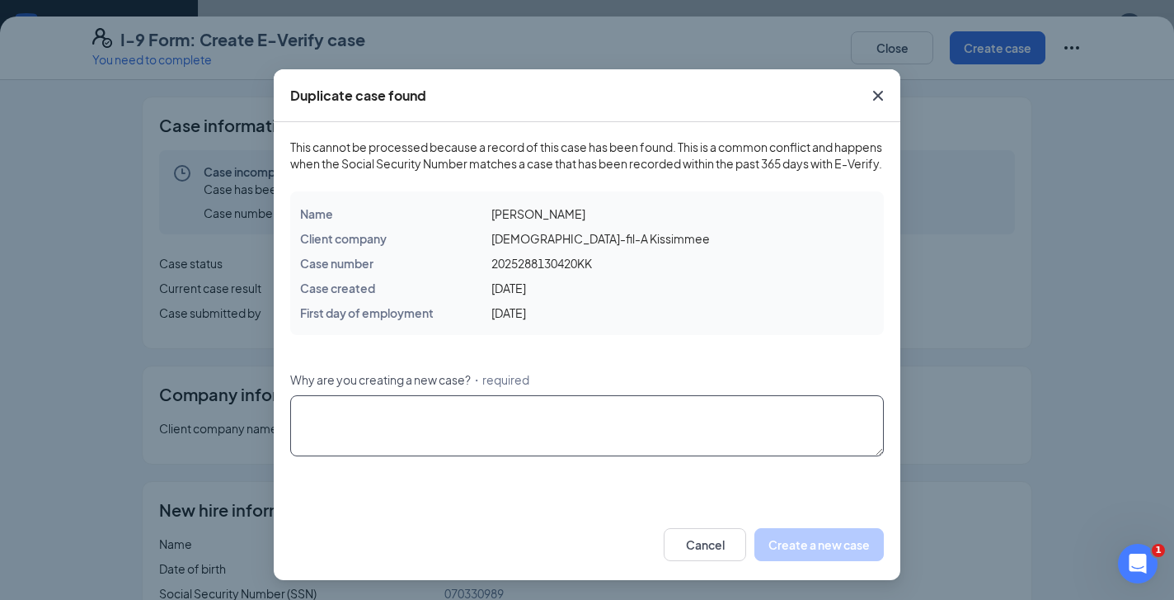
scroll to position [30, 0]
click at [728, 423] on textarea "Why are you creating a new case? ・required" at bounding box center [587, 425] width 594 height 61
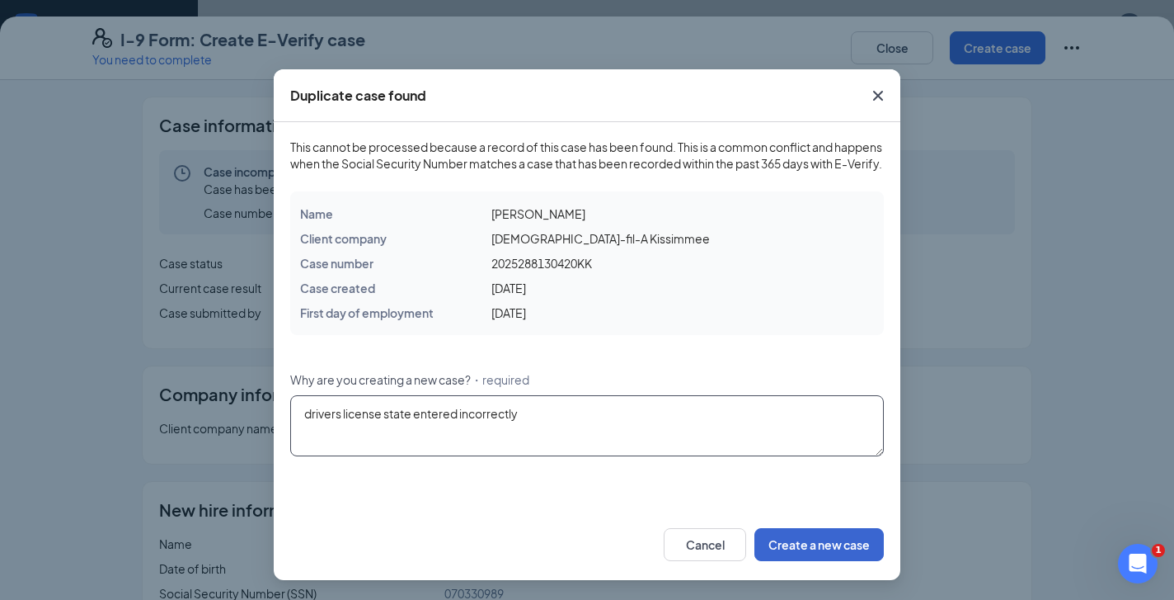
type textarea "drivers license state entered incorrectly"
click at [794, 547] on button "Create a new case" at bounding box center [819, 544] width 129 height 33
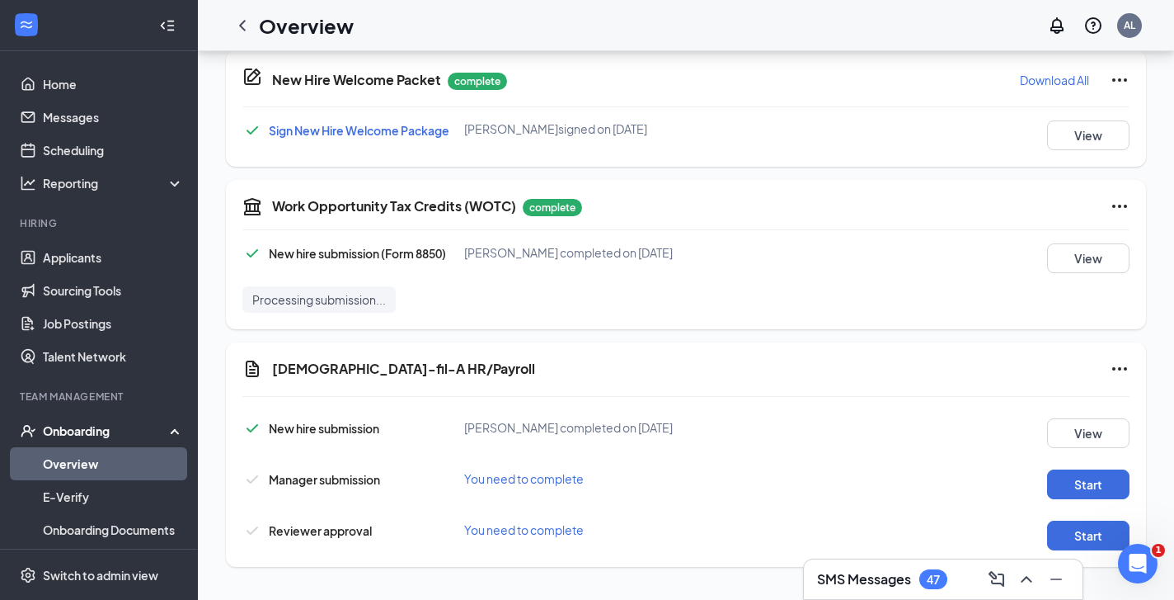
scroll to position [958, 0]
click at [1080, 489] on button "Start" at bounding box center [1088, 484] width 82 height 30
